Goal: Navigation & Orientation: Find specific page/section

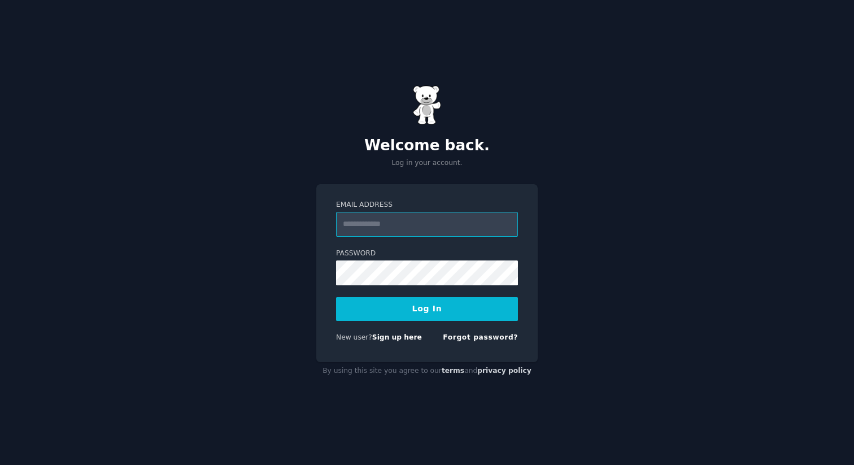
click at [451, 217] on input "Email Address" at bounding box center [427, 224] width 182 height 25
type input "**********"
click at [429, 313] on button "Log In" at bounding box center [427, 309] width 182 height 24
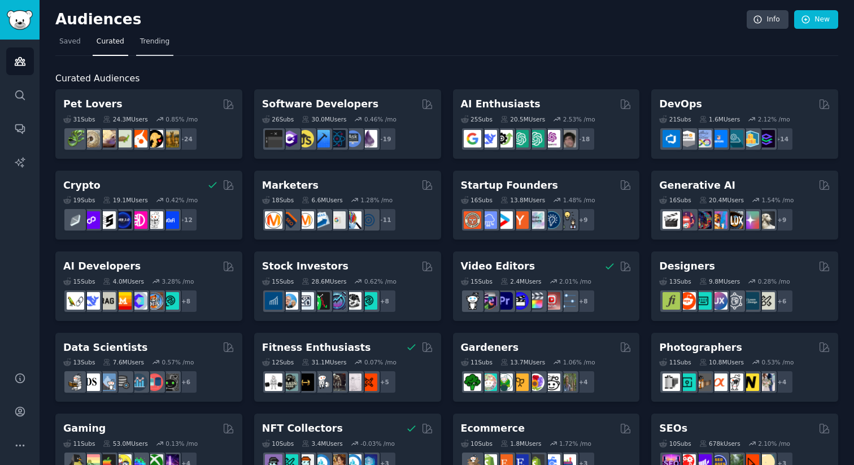
click at [151, 36] on link "Trending" at bounding box center [154, 44] width 37 height 23
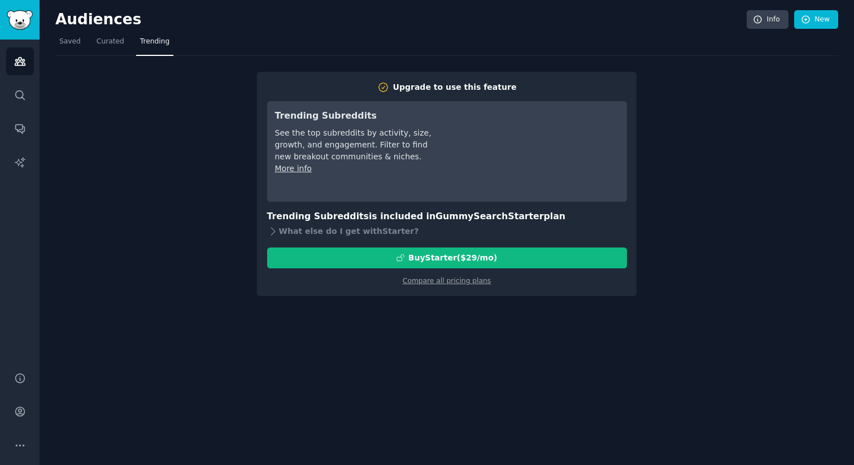
click at [276, 218] on h3 "Trending Subreddits is included in GummySearch Starter plan" at bounding box center [447, 217] width 360 height 14
click at [65, 44] on span "Saved" at bounding box center [69, 42] width 21 height 10
